Goal: Complete application form

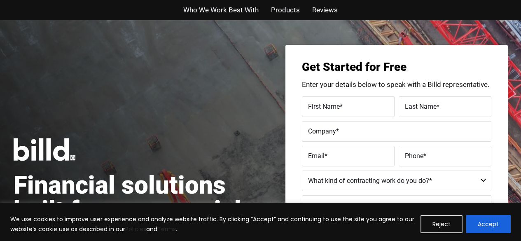
scroll to position [41, 0]
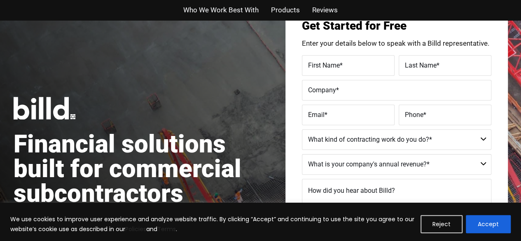
click at [361, 65] on label "First Name *" at bounding box center [348, 65] width 80 height 12
click at [361, 65] on input "First Name *" at bounding box center [348, 65] width 93 height 21
type input "Karina"
type input "[PERSON_NAME]"
type input "Key HTX"
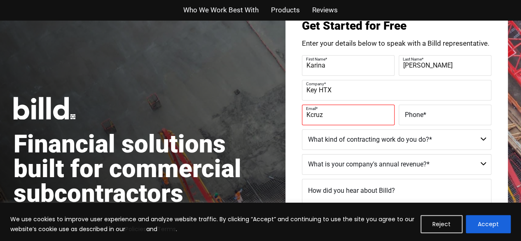
type input "[EMAIL_ADDRESS][DOMAIN_NAME]"
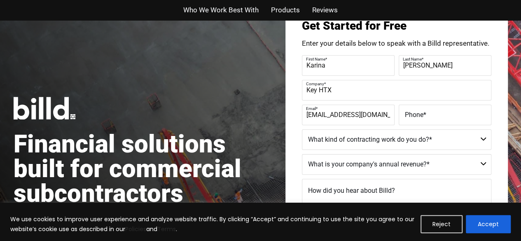
click at [412, 112] on span "Phone" at bounding box center [414, 114] width 19 height 8
click at [412, 112] on input "Phone *" at bounding box center [445, 115] width 93 height 21
type input "[PHONE_NUMBER]"
click at [461, 139] on select "Commercial Commercial and Residential Residential Not a Contractor" at bounding box center [396, 139] width 189 height 21
select select "Commercial and Residential"
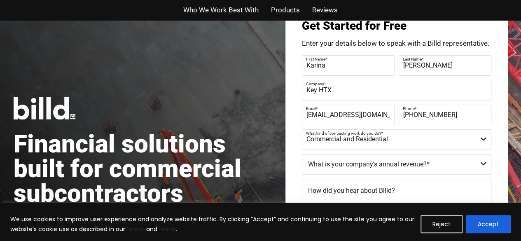
click at [302, 129] on select "Commercial Commercial and Residential Residential Not a Contractor" at bounding box center [396, 139] width 189 height 21
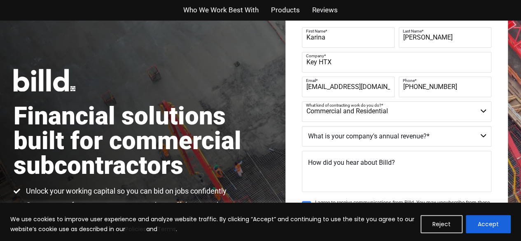
scroll to position [82, 0]
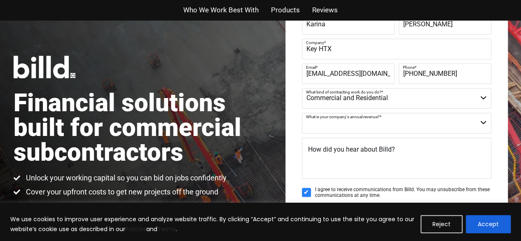
click at [471, 119] on select "$40M + $25M - $40M $8M - $25M $4M - $8M $2M - $4M $1M - $2M Less than $1M" at bounding box center [396, 123] width 189 height 21
select select "$4M - $8M"
click at [302, 113] on select "$40M + $25M - $40M $8M - $25M $4M - $8M $2M - $4M $1M - $2M Less than $1M" at bounding box center [396, 123] width 189 height 21
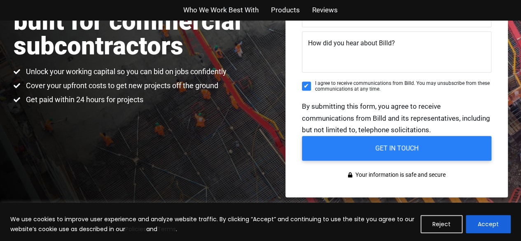
scroll to position [206, 0]
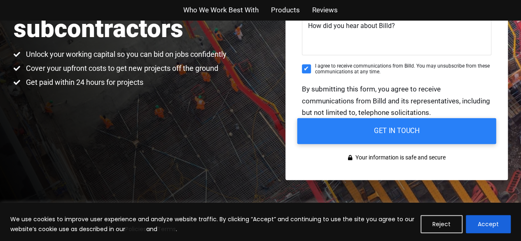
click at [390, 135] on input "GET IN TOUCH" at bounding box center [396, 131] width 199 height 26
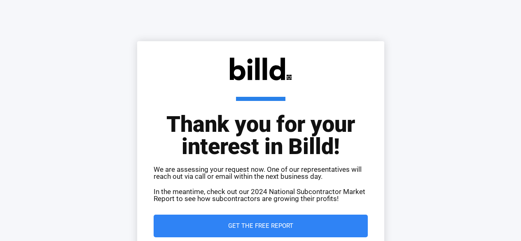
scroll to position [82, 0]
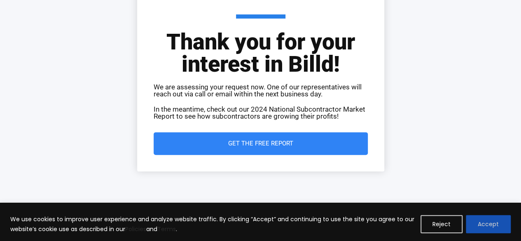
click at [495, 224] on button "Accept" at bounding box center [488, 224] width 45 height 18
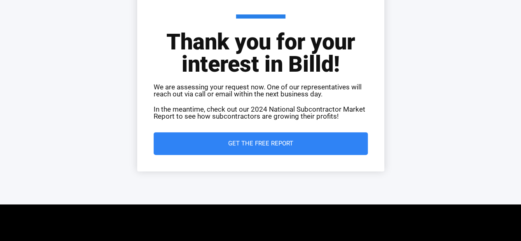
scroll to position [0, 0]
